Goal: Task Accomplishment & Management: Complete application form

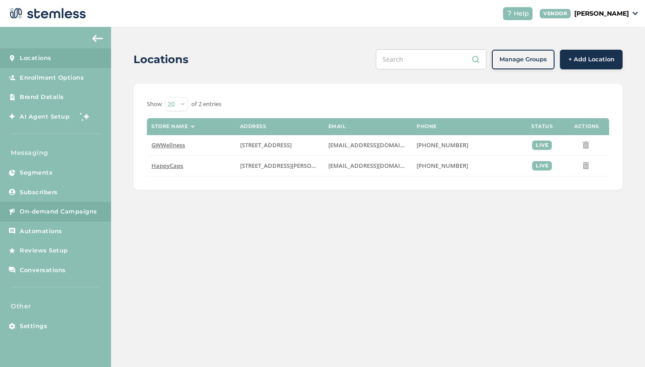
click at [43, 216] on link "On-demand Campaigns" at bounding box center [55, 212] width 111 height 20
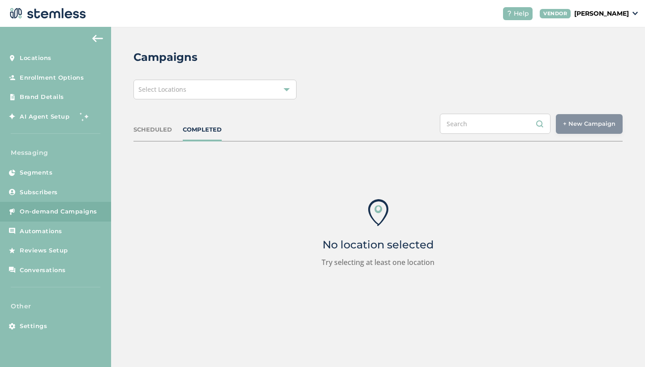
click at [231, 81] on div "Select Locations" at bounding box center [215, 90] width 163 height 20
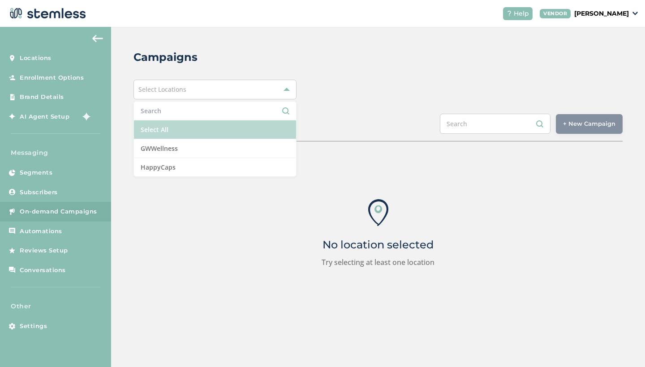
click at [190, 126] on li "Select All" at bounding box center [215, 130] width 162 height 19
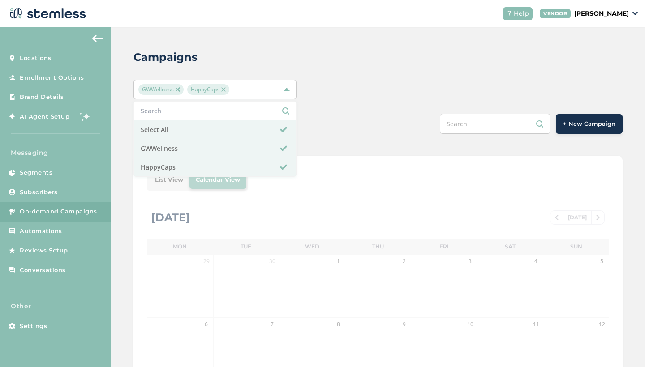
click at [356, 105] on div "Campaigns GWWellness HappyCaps Select All GWWellness HappyCaps SCHEDULED COMPLE…" at bounding box center [378, 317] width 534 height 580
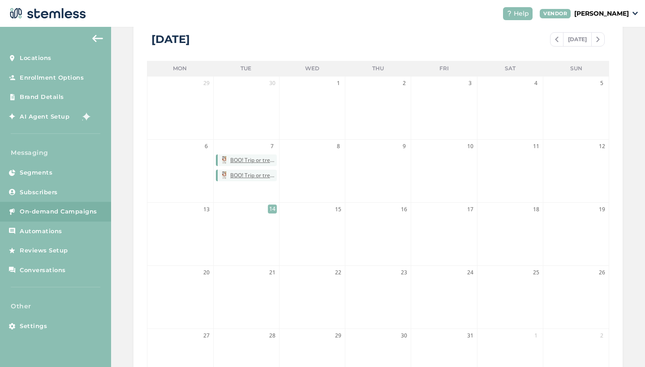
scroll to position [194, 0]
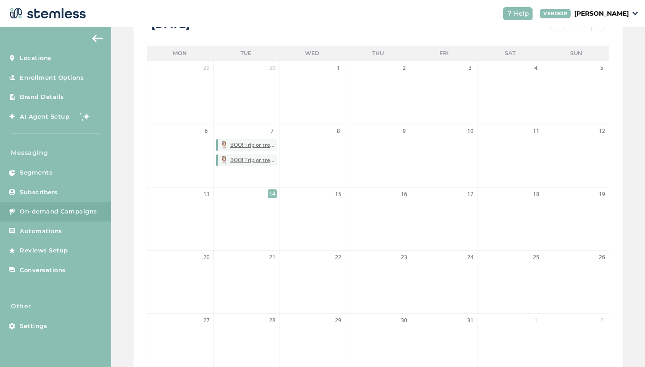
click at [95, 40] on img at bounding box center [97, 38] width 11 height 7
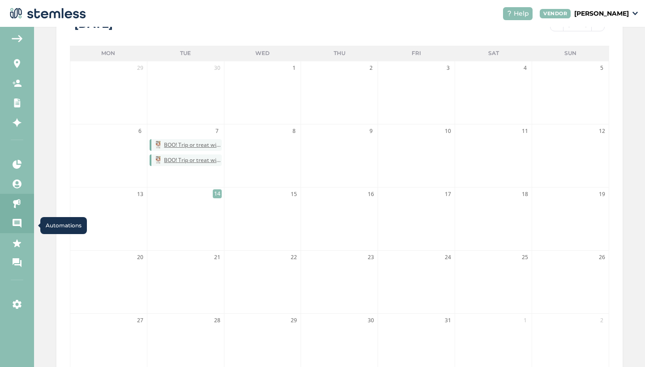
click at [20, 223] on icon at bounding box center [17, 223] width 9 height 9
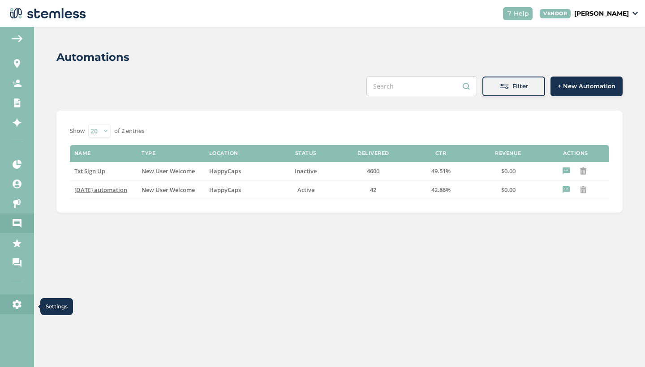
click at [17, 307] on icon at bounding box center [17, 304] width 9 height 9
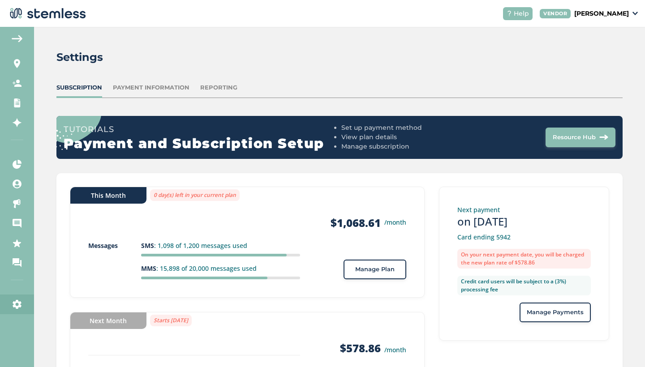
click at [581, 132] on button "Resource Hub" at bounding box center [581, 138] width 70 height 20
click at [137, 88] on div "Payment Information" at bounding box center [151, 87] width 77 height 9
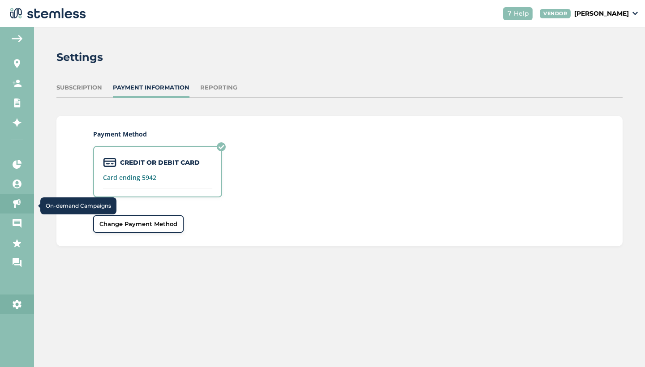
click at [17, 204] on icon at bounding box center [17, 203] width 9 height 9
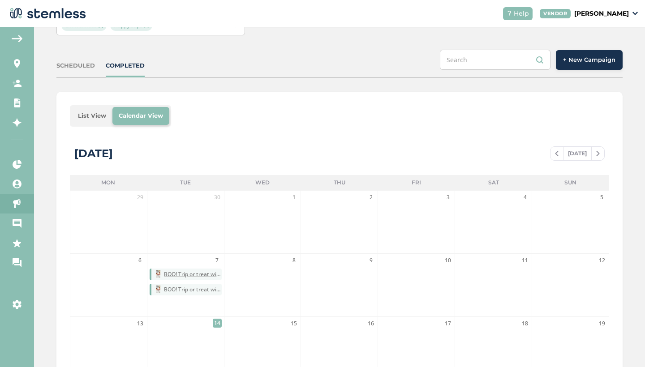
scroll to position [80, 0]
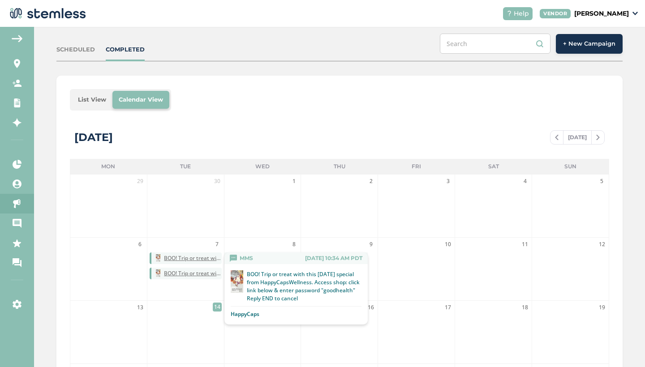
click at [185, 259] on span "BOO! Trip or treat with this Halloween special from HappyCapsWellness. Access s…" at bounding box center [192, 258] width 57 height 8
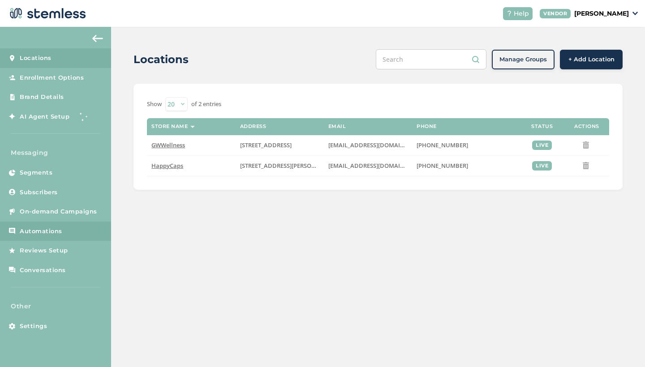
click at [38, 233] on span "Automations" at bounding box center [41, 231] width 43 height 9
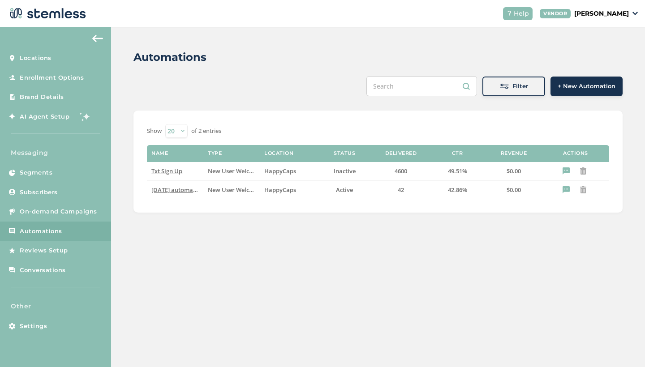
click at [206, 241] on div "Automations Filter + New Automation Show 20 50 100 of 2 entries Name Type Locat…" at bounding box center [378, 197] width 534 height 340
click at [173, 190] on span "halloween automation" at bounding box center [177, 190] width 53 height 8
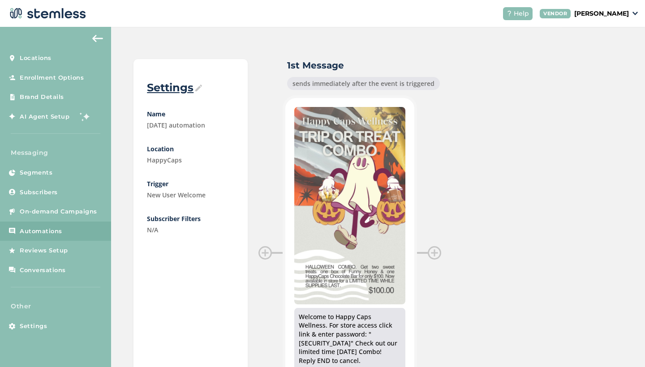
scroll to position [65, 0]
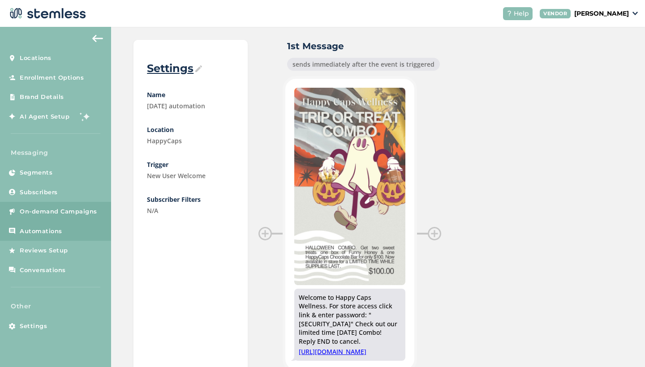
click at [56, 209] on span "On-demand Campaigns" at bounding box center [59, 211] width 78 height 9
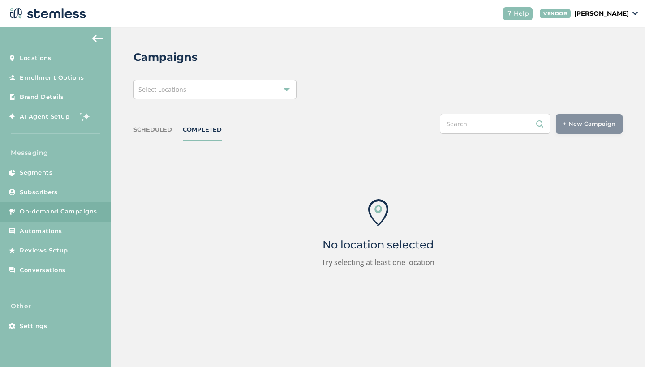
click at [220, 96] on div "Select Locations" at bounding box center [215, 90] width 163 height 20
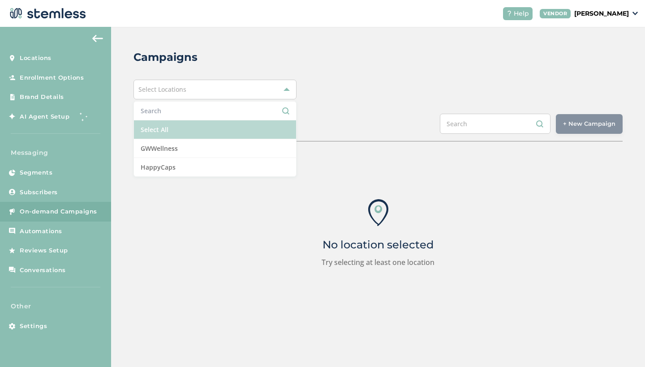
click at [173, 130] on li "Select All" at bounding box center [215, 130] width 162 height 19
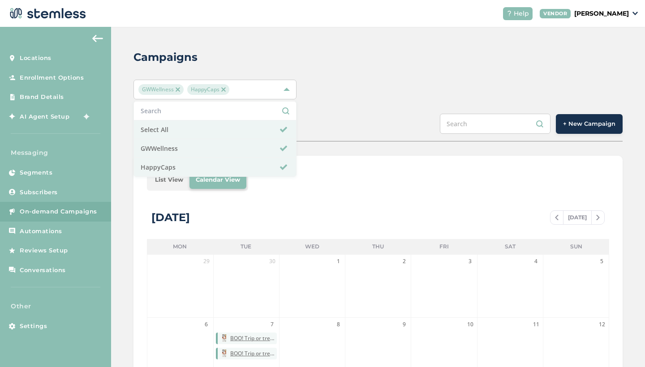
click at [371, 198] on div "List View Calendar View October 2025 TODAY Mon Tue Wed Thu Fri Sat Sun 29 30 1 …" at bounding box center [378, 370] width 489 height 428
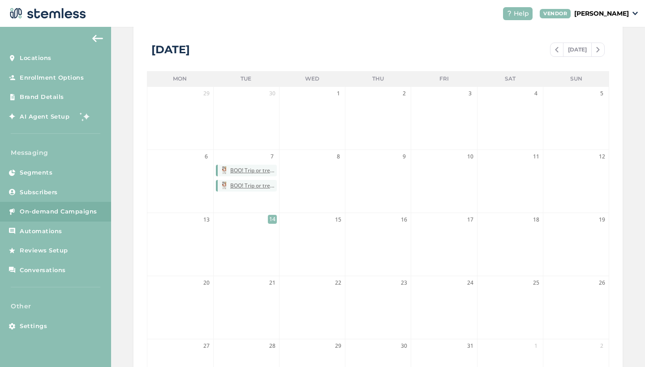
scroll to position [177, 0]
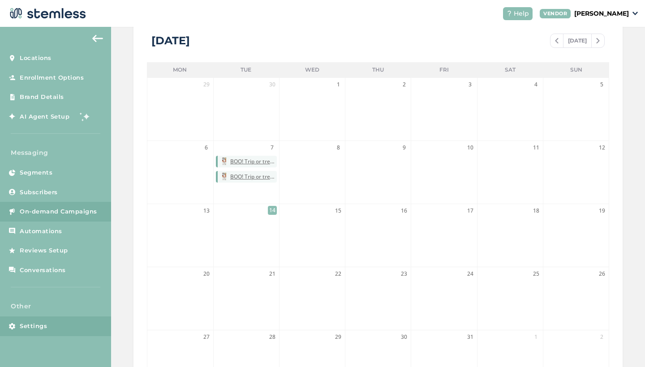
click at [45, 323] on span "Settings" at bounding box center [33, 326] width 27 height 9
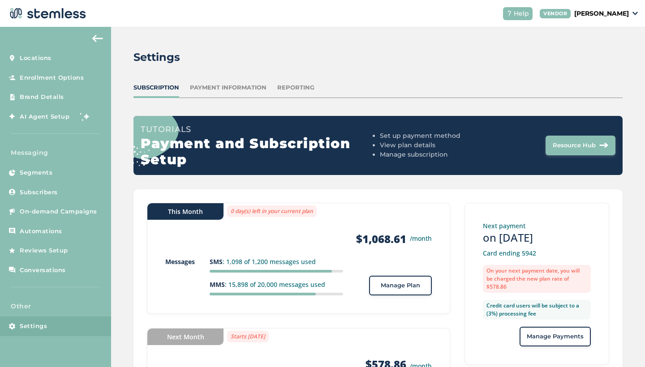
click at [97, 39] on img at bounding box center [97, 38] width 11 height 7
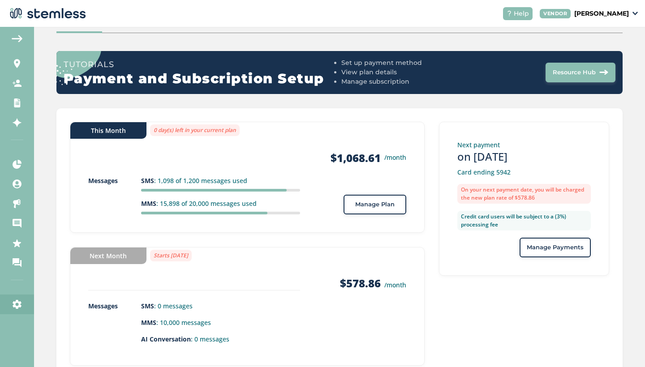
scroll to position [66, 0]
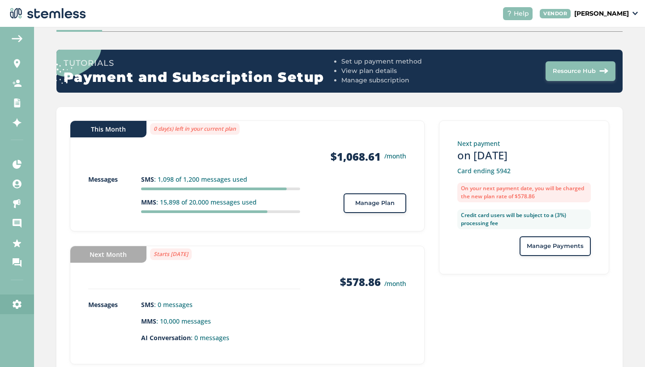
click at [373, 197] on button "Manage Plan" at bounding box center [375, 204] width 63 height 20
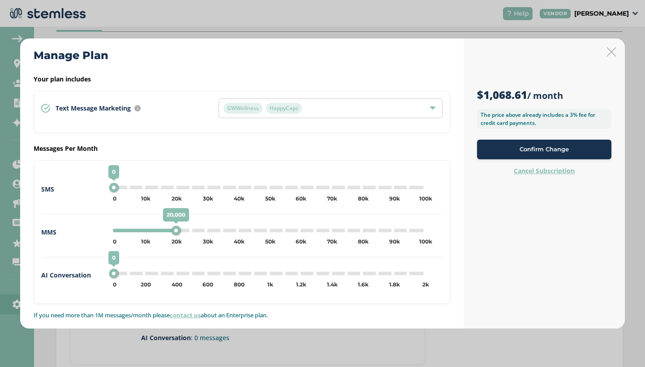
click at [613, 50] on icon at bounding box center [611, 51] width 9 height 9
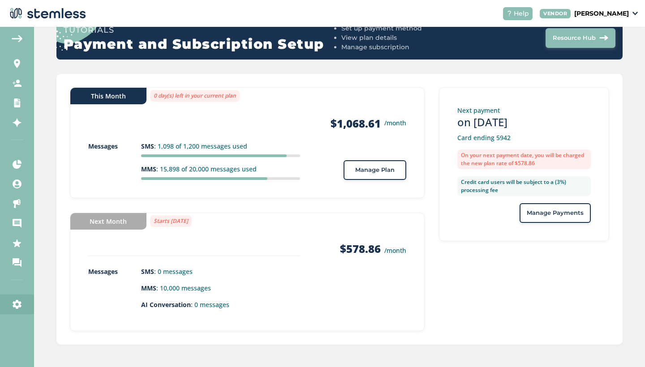
scroll to position [99, 0]
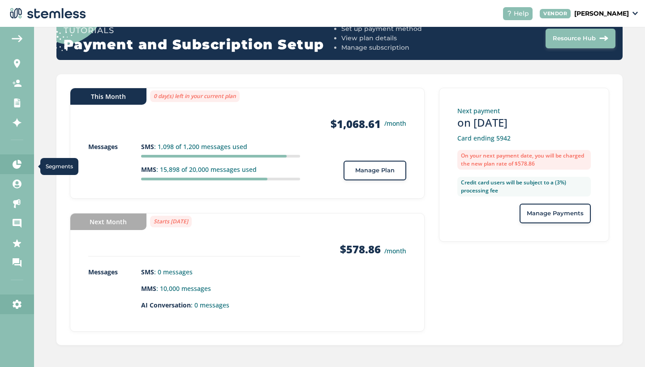
click at [18, 169] on link "Segments" at bounding box center [17, 165] width 34 height 20
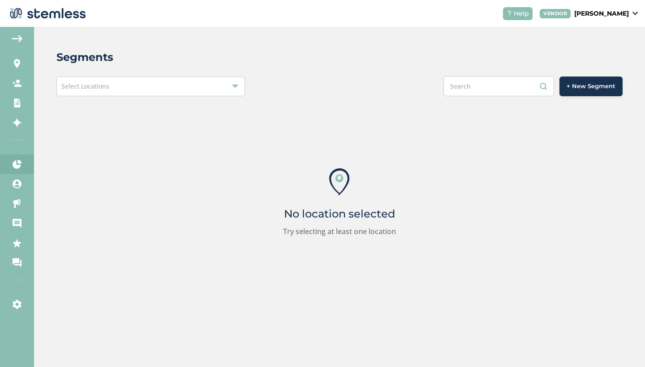
click at [162, 96] on div "Segments Select Locations + New Segment No location selected Try selecting at l…" at bounding box center [339, 172] width 611 height 290
click at [163, 88] on div "Select Locations" at bounding box center [150, 87] width 189 height 20
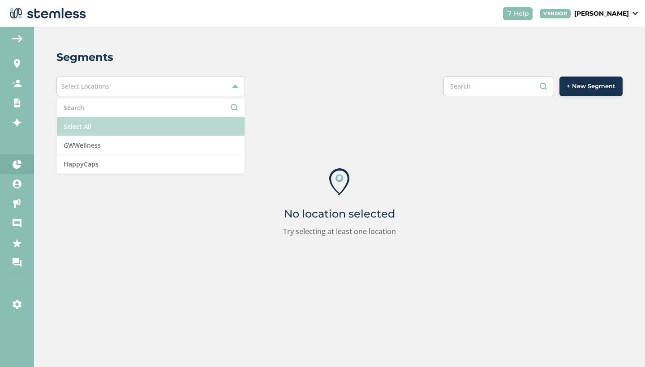
click at [134, 130] on li "Select All" at bounding box center [151, 126] width 188 height 19
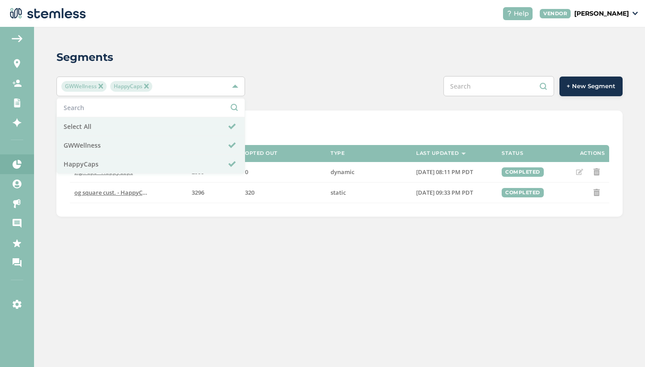
click at [258, 61] on div "Segments" at bounding box center [335, 57] width 559 height 16
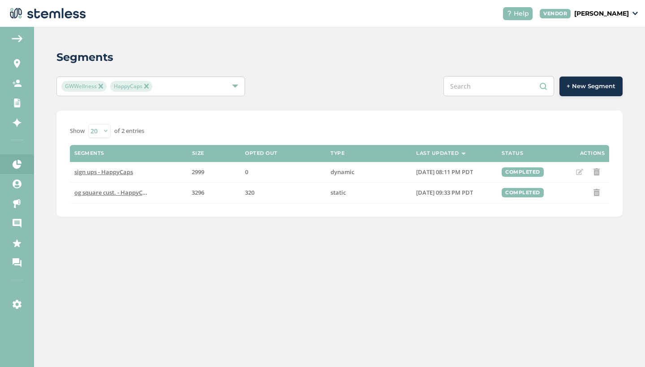
click at [19, 37] on img at bounding box center [17, 38] width 11 height 7
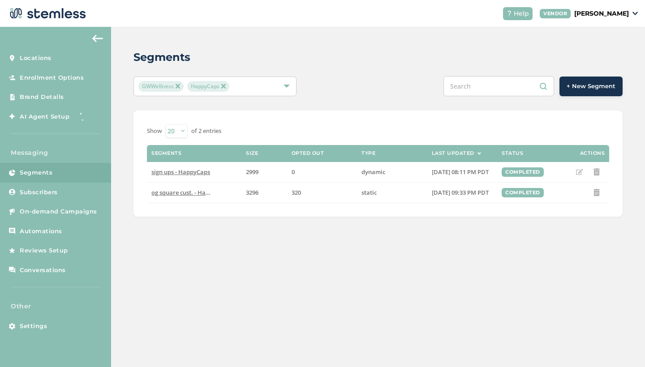
click at [96, 41] on img at bounding box center [97, 38] width 11 height 7
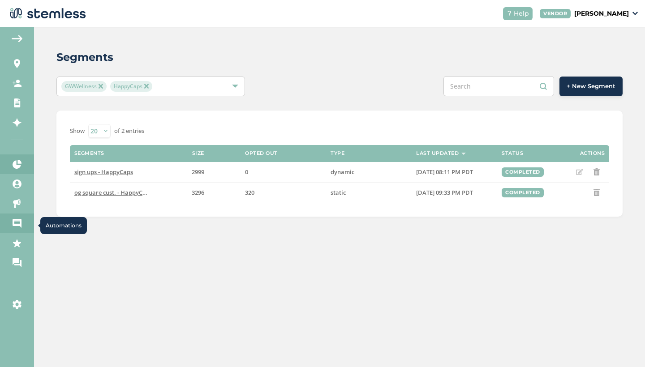
click at [22, 224] on link "Automations" at bounding box center [17, 224] width 34 height 20
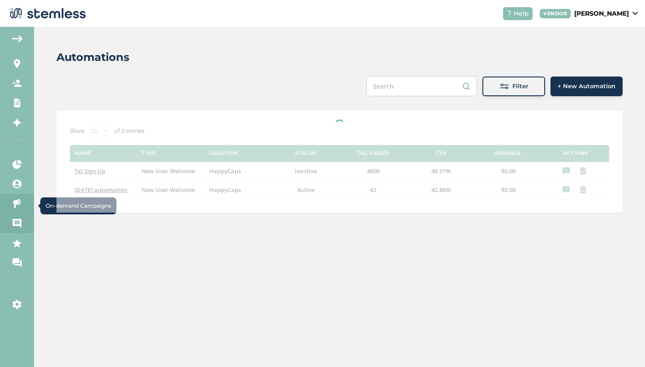
click at [22, 204] on link "On-demand Campaigns" at bounding box center [17, 204] width 34 height 20
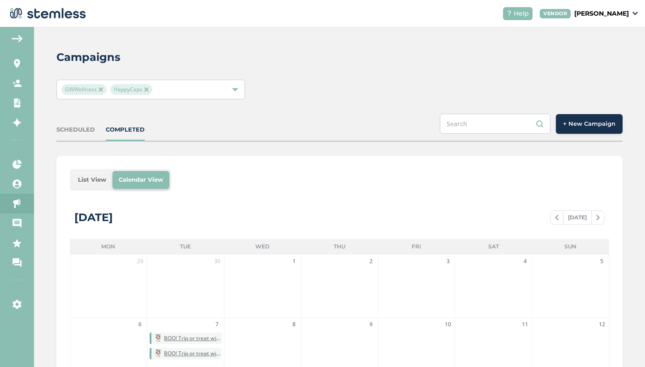
click at [573, 126] on span "+ New Campaign" at bounding box center [589, 124] width 52 height 9
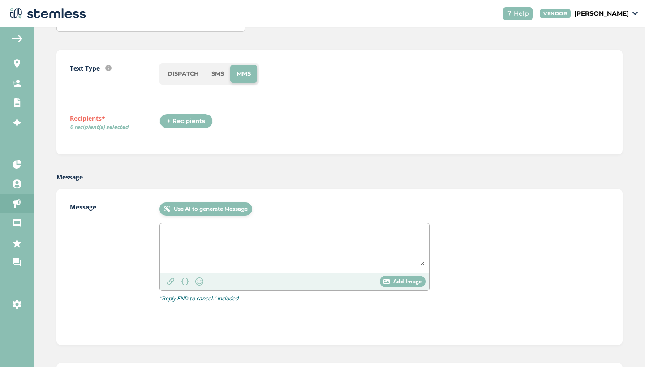
scroll to position [98, 0]
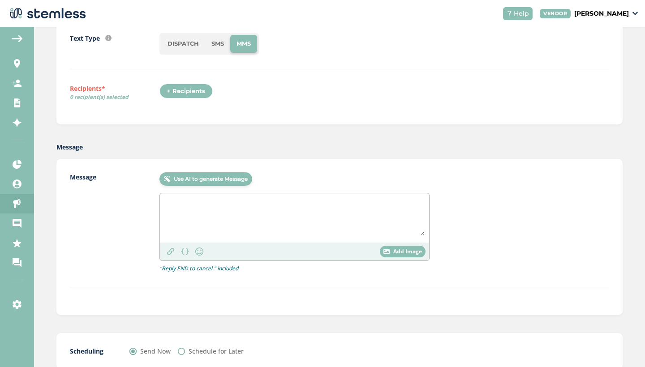
click at [406, 252] on span "Add Image" at bounding box center [407, 252] width 29 height 8
click at [411, 251] on span "Add Image" at bounding box center [407, 252] width 29 height 8
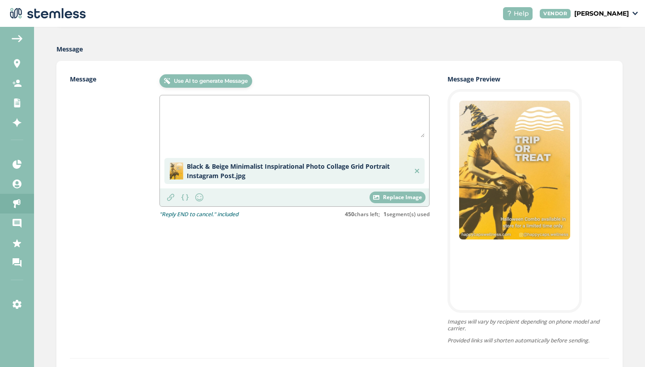
scroll to position [198, 0]
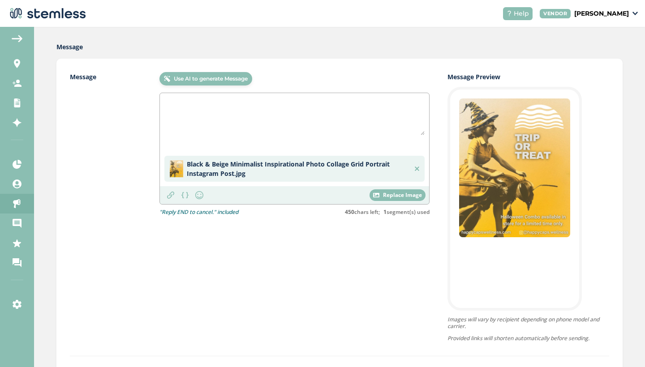
click at [231, 122] on textarea at bounding box center [294, 117] width 260 height 38
type textarea "T"
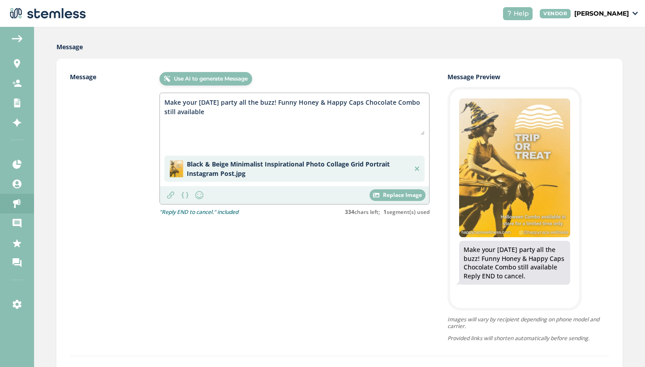
drag, startPoint x: 200, startPoint y: 113, endPoint x: 186, endPoint y: 109, distance: 14.5
click at [186, 109] on textarea "Make your Halloween party all the buzz! Funny Honey & Happy Caps Chocolate Comb…" at bounding box center [294, 117] width 260 height 38
click at [286, 101] on textarea "Make your Halloween party all the buzz! Funny Honey & Happy Caps Chocolate Comb…" at bounding box center [294, 117] width 260 height 38
click at [218, 112] on textarea "Make your Halloween party all the buzz with the Funny Honey & Happy Caps Chocol…" at bounding box center [294, 117] width 260 height 38
drag, startPoint x: 263, startPoint y: 113, endPoint x: 284, endPoint y: 103, distance: 24.0
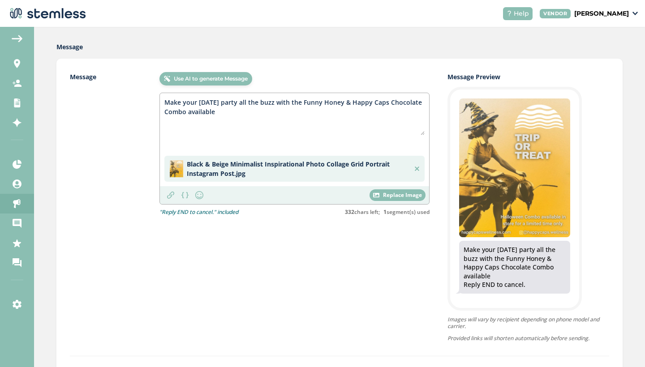
click at [284, 103] on textarea "Make your Halloween party all the buzz with the Funny Honey & Happy Caps Chocol…" at bounding box center [294, 117] width 260 height 38
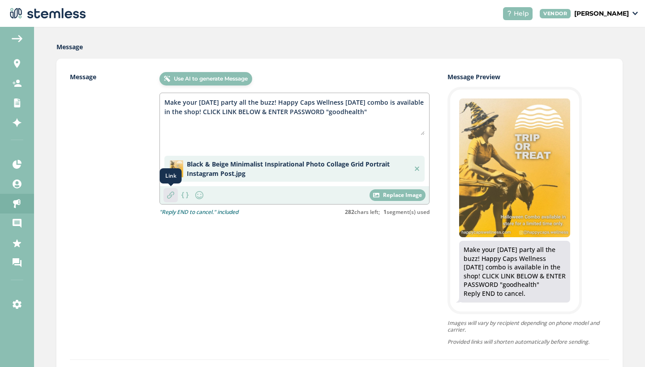
type textarea "Make your Halloween party all the buzz! Happy Caps Wellness halloween combo is …"
click at [169, 196] on img at bounding box center [170, 195] width 7 height 7
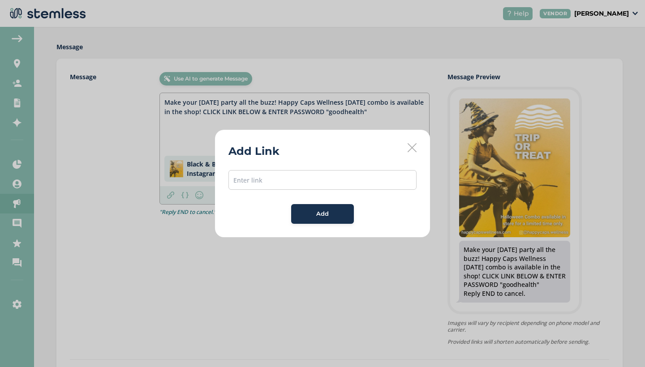
click at [411, 147] on icon at bounding box center [412, 147] width 9 height 9
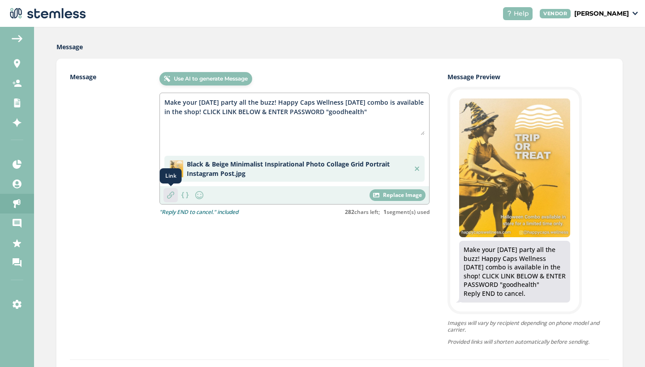
click at [173, 196] on img at bounding box center [170, 195] width 7 height 7
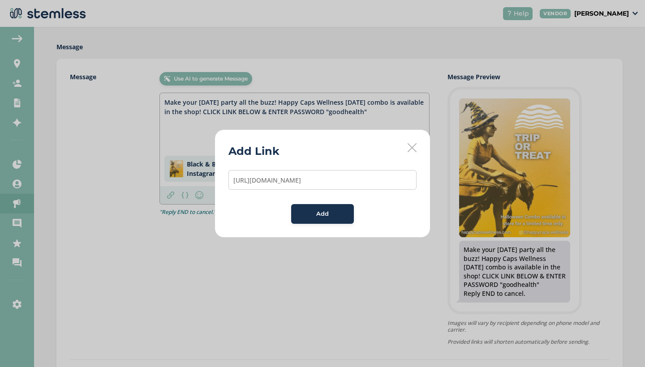
type input "https://shop.happycapswellness.com/password"
click at [318, 219] on button "Add" at bounding box center [322, 214] width 63 height 20
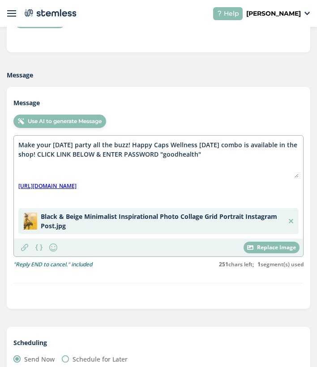
click at [290, 221] on img at bounding box center [291, 221] width 4 height 4
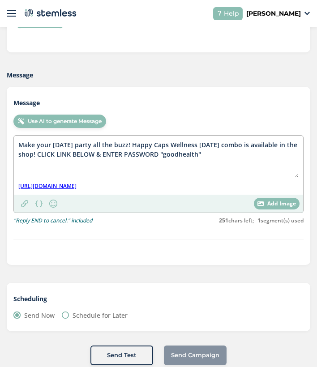
click at [278, 205] on span "Add Image" at bounding box center [281, 204] width 29 height 8
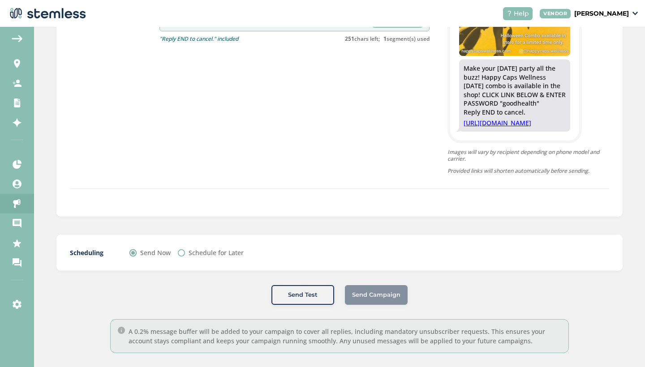
scroll to position [394, 0]
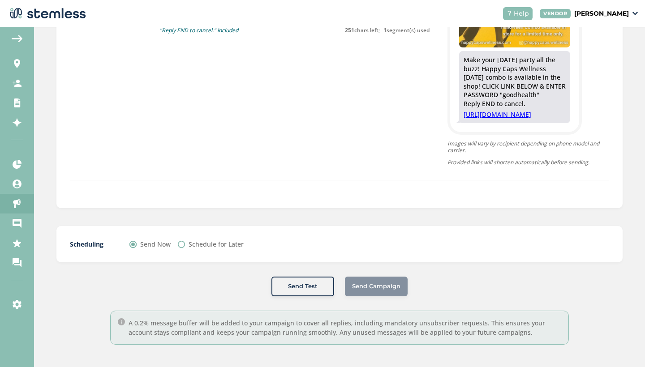
click at [182, 245] on input "Schedule for Later" at bounding box center [181, 244] width 7 height 7
radio input "true"
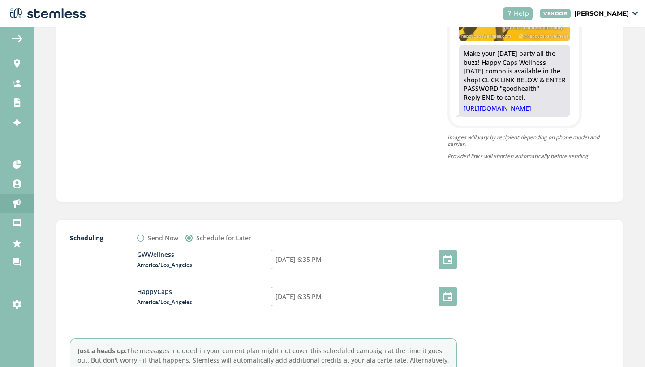
click at [354, 306] on input "10/14/2025 6:35 PM" at bounding box center [364, 296] width 186 height 19
select select "18"
select select "35"
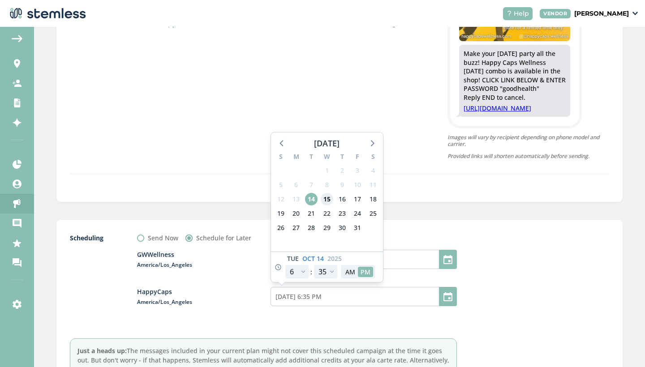
click at [328, 205] on span "15" at bounding box center [327, 199] width 13 height 13
type input "10/15/2025 6:35 PM"
select select "22"
type input "10/15/2025 10:35 PM"
select select "22"
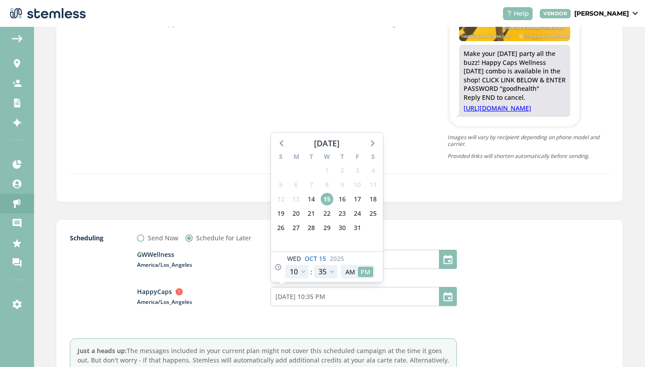
click at [179, 296] on img at bounding box center [179, 292] width 7 height 7
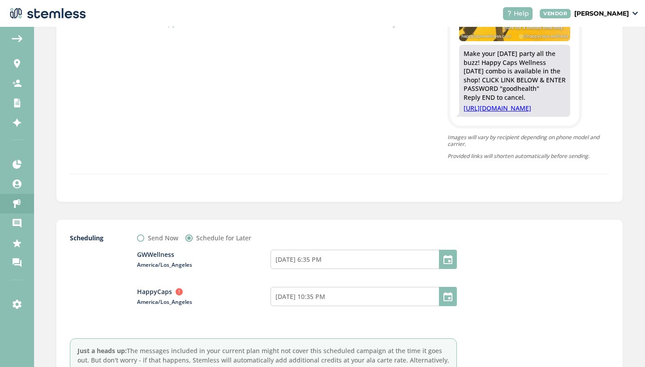
click at [178, 296] on img at bounding box center [179, 292] width 7 height 7
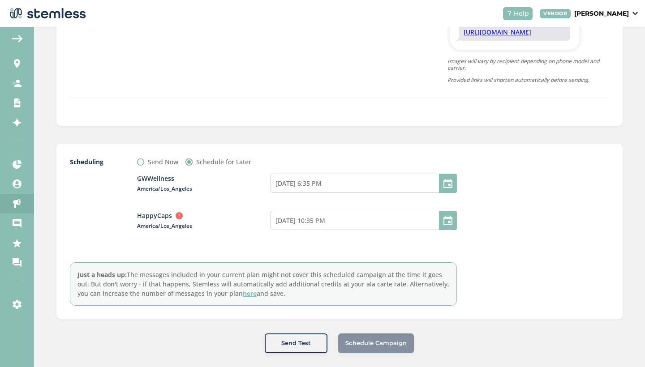
scroll to position [464, 0]
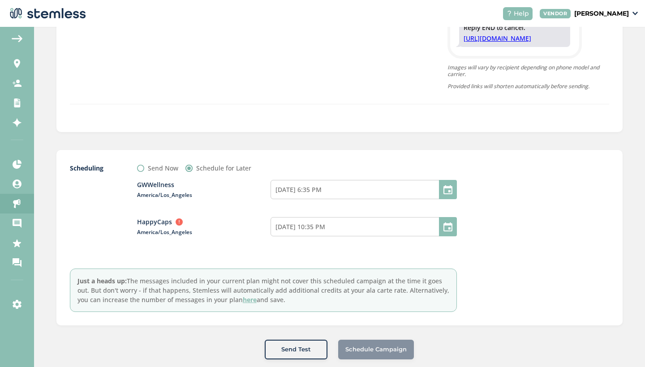
click at [143, 172] on input "Send Now" at bounding box center [140, 168] width 7 height 7
radio input "true"
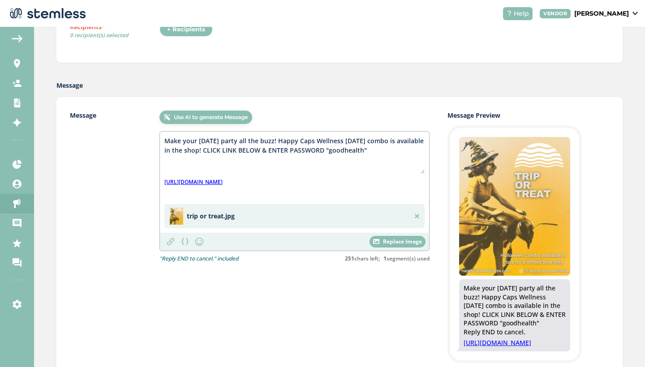
scroll to position [161, 0]
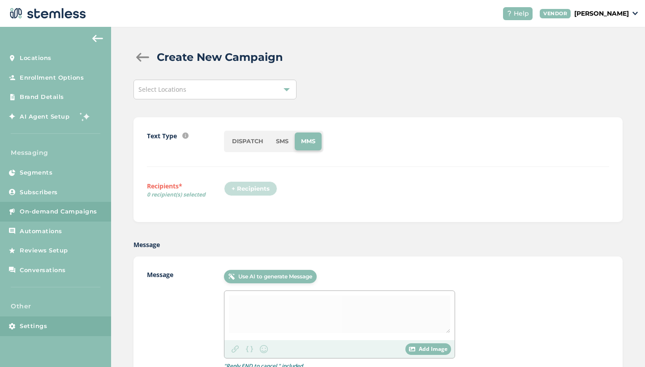
click at [27, 323] on span "Settings" at bounding box center [33, 326] width 27 height 9
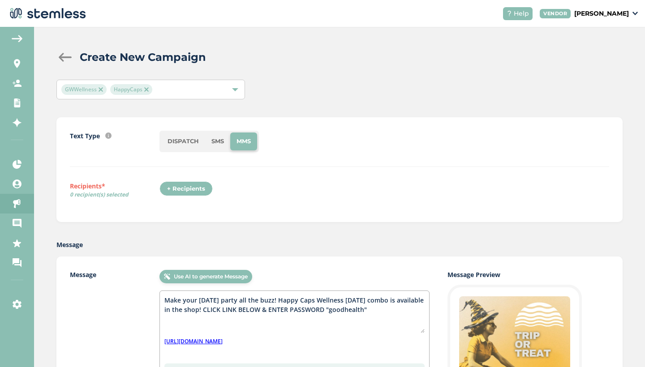
scroll to position [161, 0]
